Goal: Task Accomplishment & Management: Manage account settings

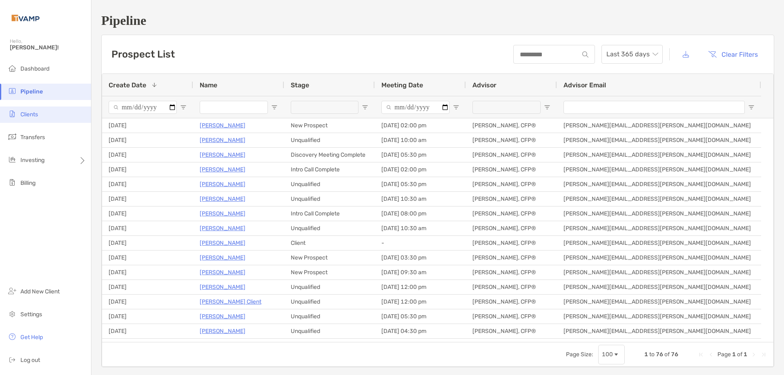
click at [30, 113] on span "Clients" at bounding box center [29, 114] width 18 height 7
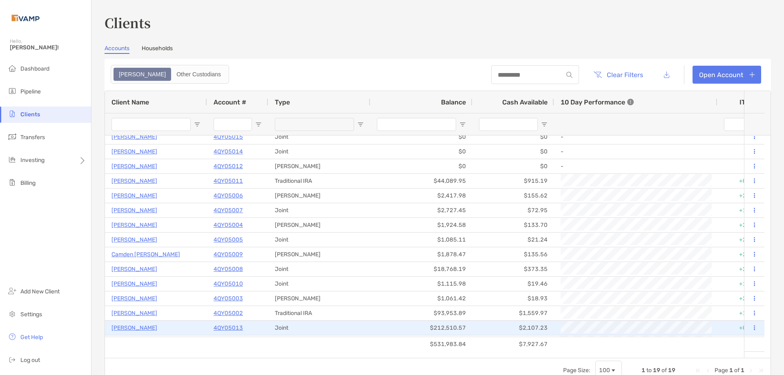
scroll to position [22, 0]
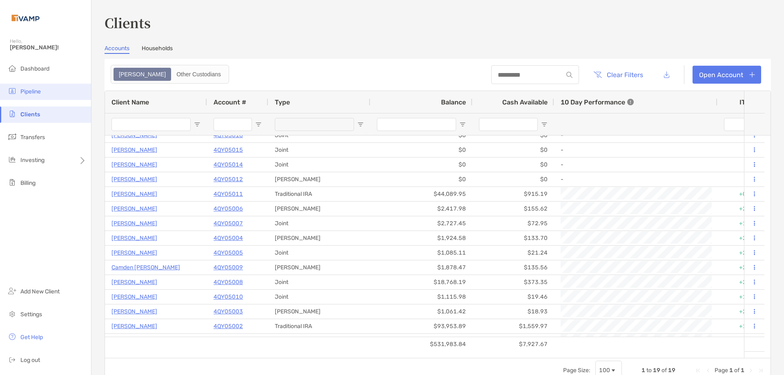
click at [40, 97] on li "Pipeline" at bounding box center [45, 92] width 91 height 16
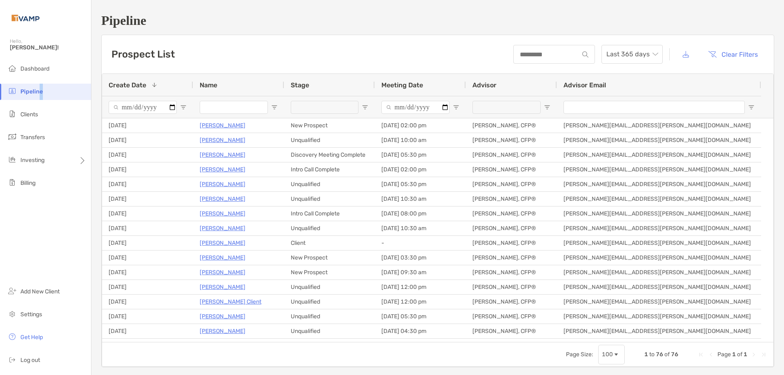
click at [445, 107] on input "Meeting Date Filter Input" at bounding box center [415, 107] width 68 height 13
click at [432, 81] on div "Meeting Date" at bounding box center [420, 85] width 78 height 22
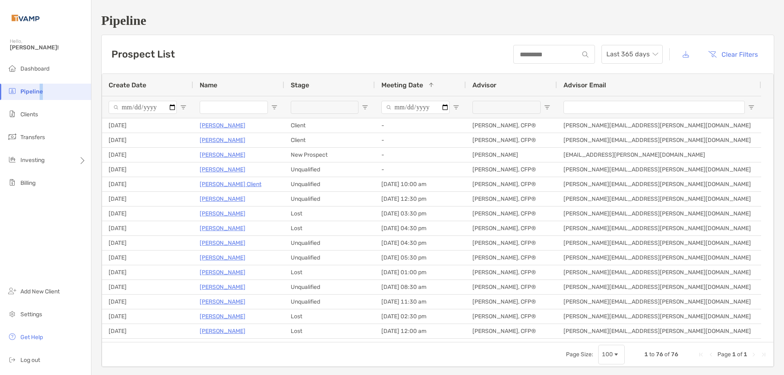
click at [547, 107] on span "Open Filter Menu" at bounding box center [547, 107] width 7 height 7
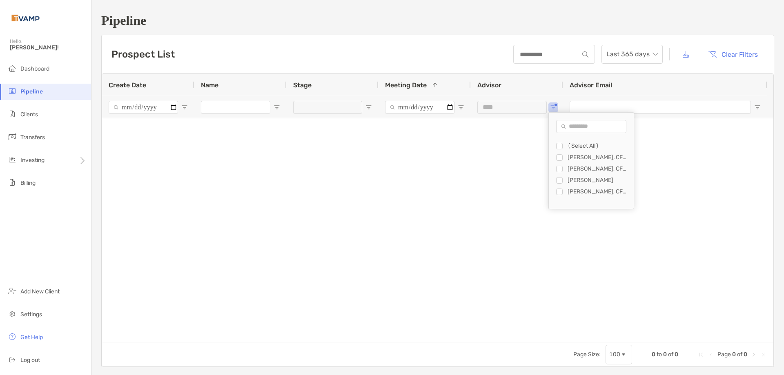
click at [557, 194] on div "Filter List" at bounding box center [559, 192] width 7 height 7
type input "**********"
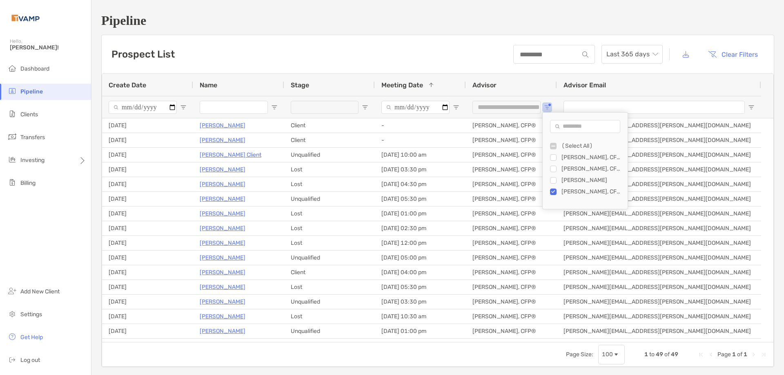
click at [469, 73] on div "**********" at bounding box center [438, 220] width 672 height 294
click at [455, 105] on span "Open Filter Menu" at bounding box center [456, 107] width 7 height 7
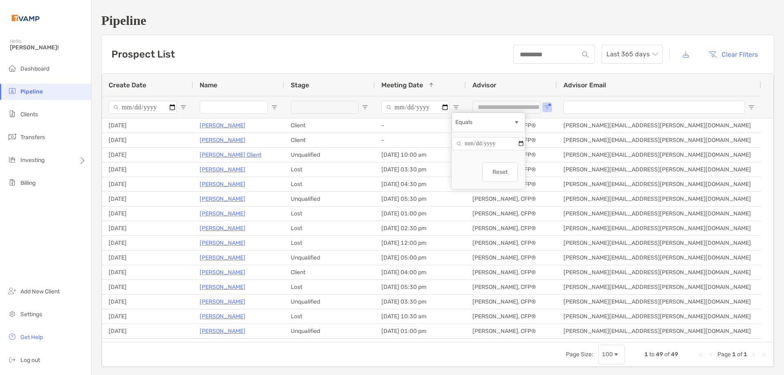
click at [455, 105] on span "Open Filter Menu" at bounding box center [456, 107] width 7 height 7
click at [425, 85] on span at bounding box center [428, 85] width 11 height 7
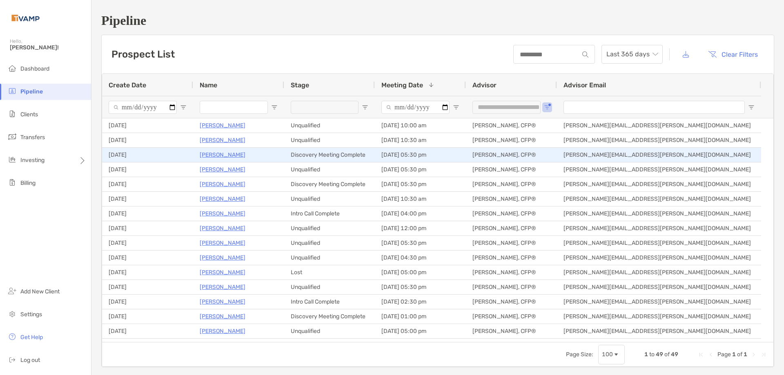
click at [218, 154] on p "Maria Jankovics" at bounding box center [223, 155] width 46 height 10
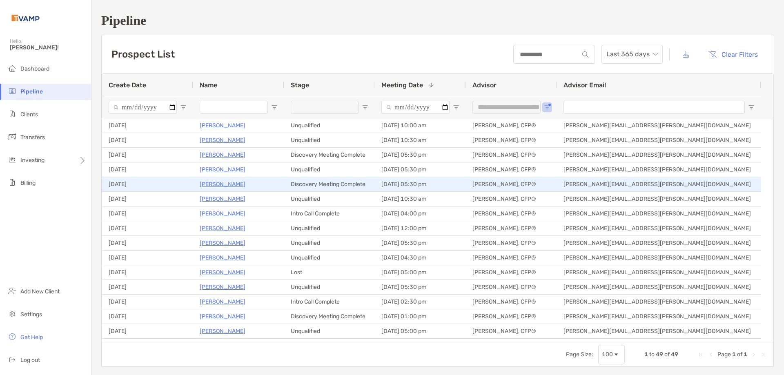
click at [215, 185] on p "[PERSON_NAME]" at bounding box center [223, 184] width 46 height 10
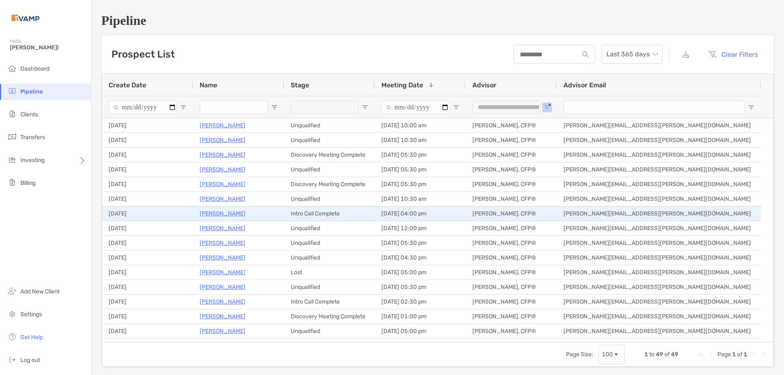
click at [228, 212] on p "Angela Schiller" at bounding box center [223, 214] width 46 height 10
